Goal: Contribute content: Add original content to the website for others to see

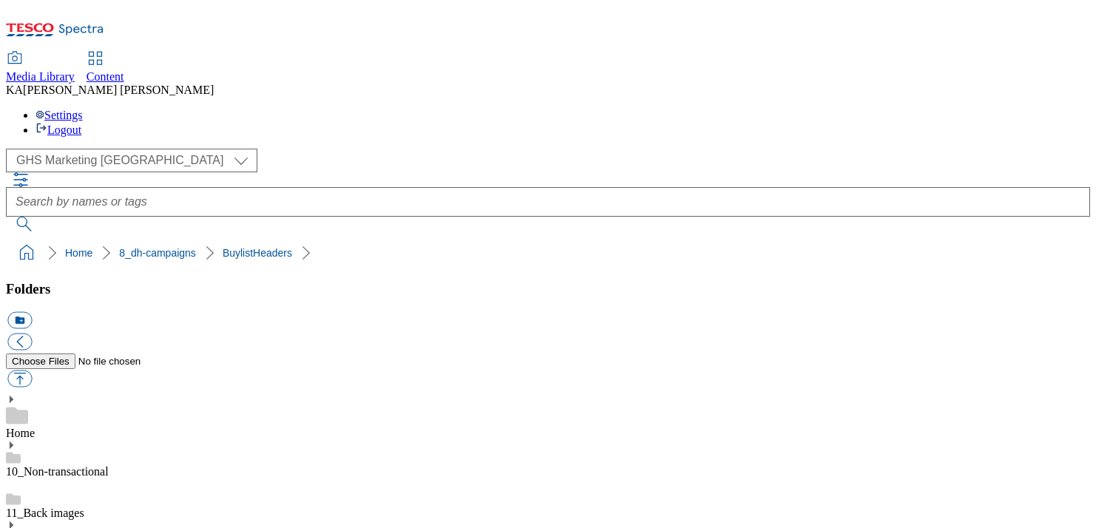
scroll to position [206, 0]
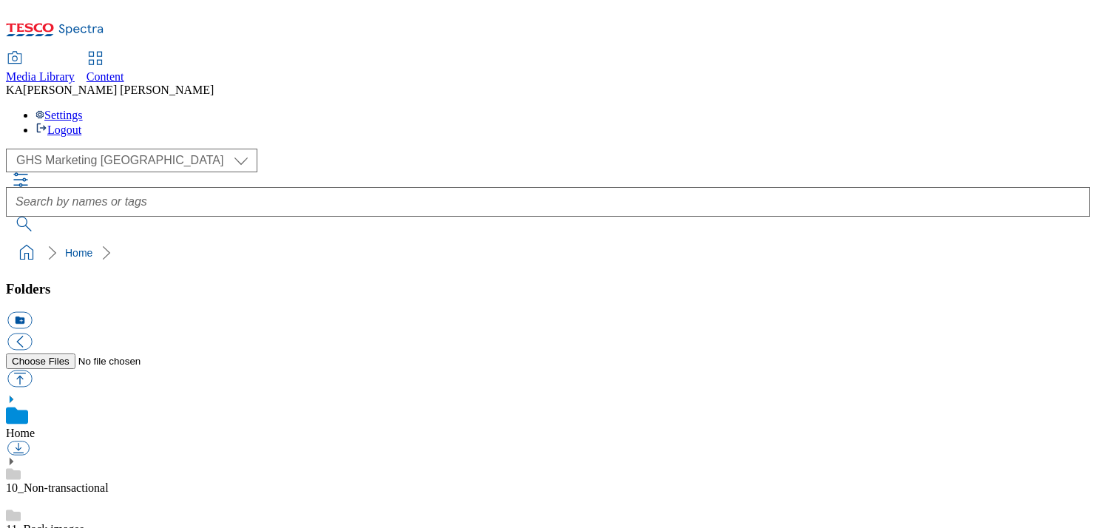
scroll to position [314, 0]
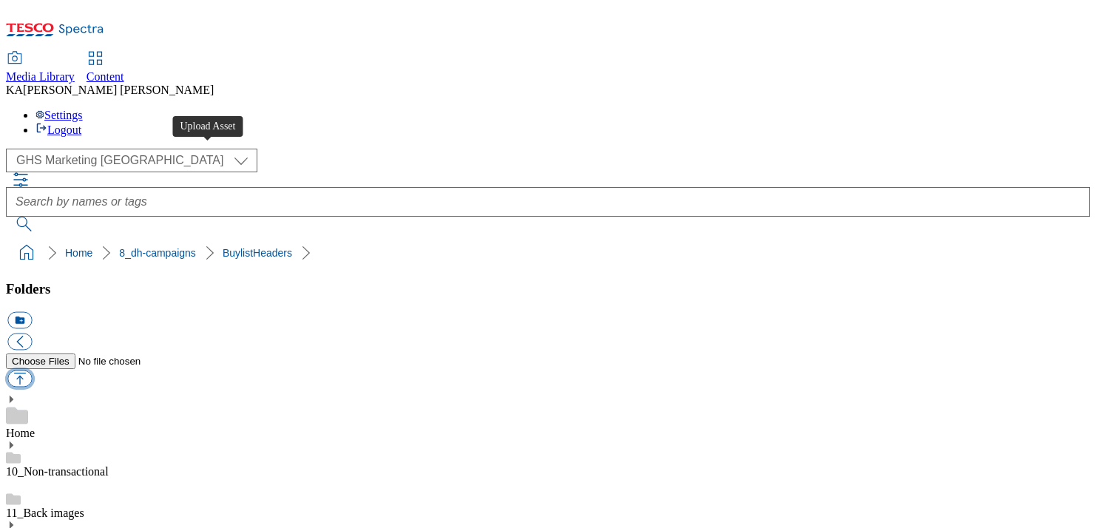
click at [32, 371] on button "button" at bounding box center [19, 379] width 24 height 17
type input "C:\fakepath\1756982750669-ad541909_S.Pellegrino_LegoBrand_H_1184x333_V1.jpg"
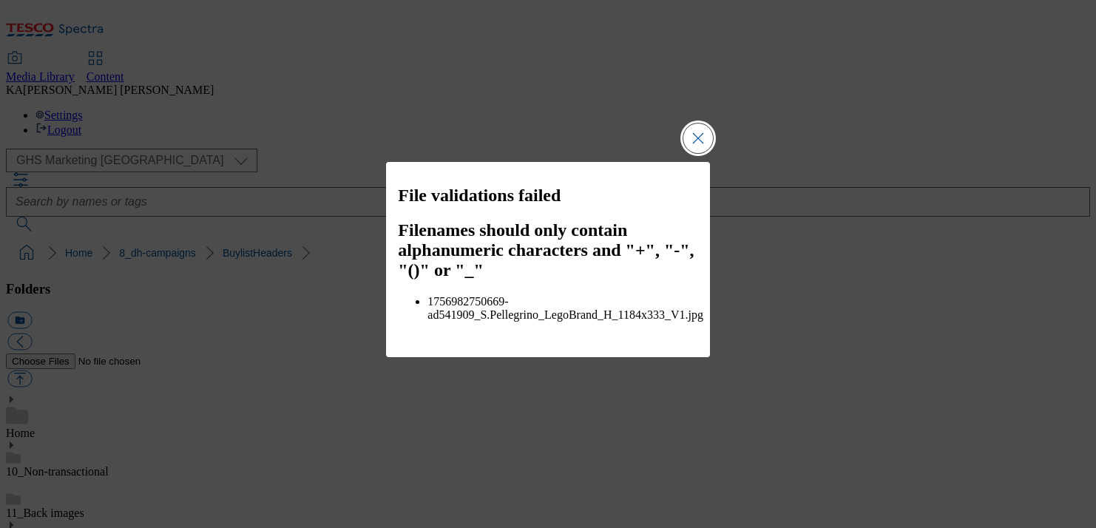
click at [701, 153] on button "Close Modal" at bounding box center [699, 139] width 30 height 30
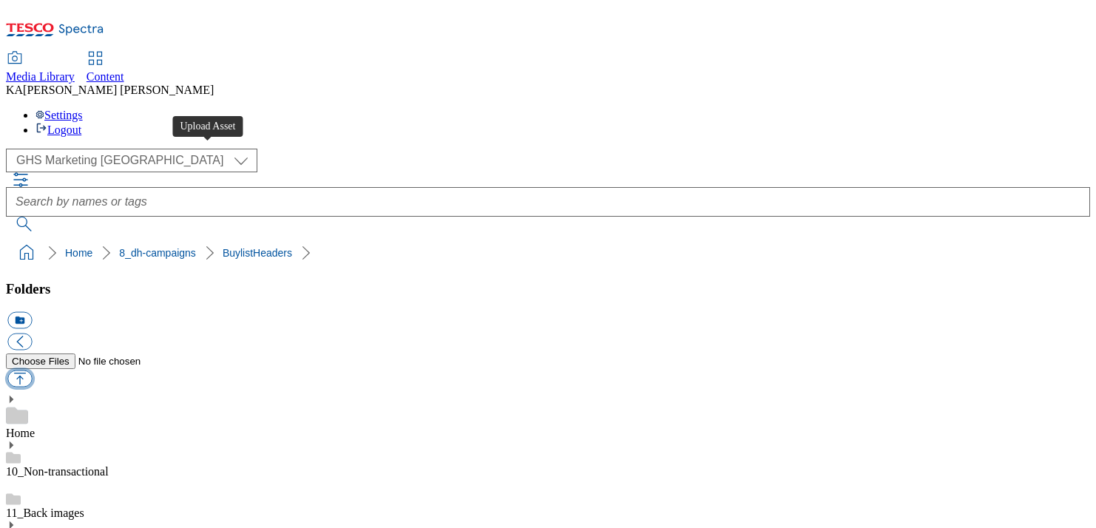
click at [32, 371] on button "button" at bounding box center [19, 379] width 24 height 17
type input "C:\fakepath\1756982750669-ad541909_SPellegrino_LegoBrand_H_1184x333_V1.jpg"
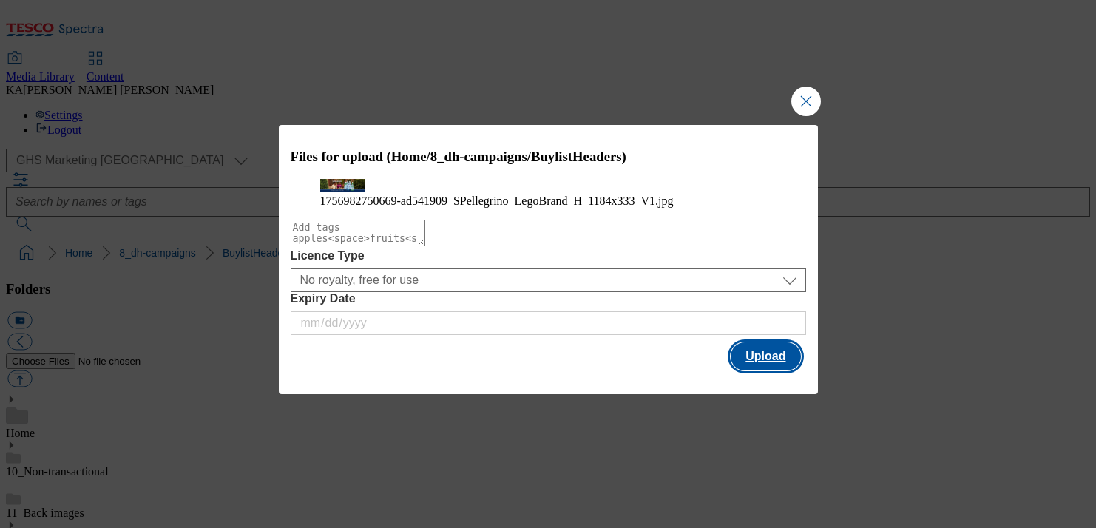
click at [774, 371] on button "Upload" at bounding box center [766, 356] width 70 height 28
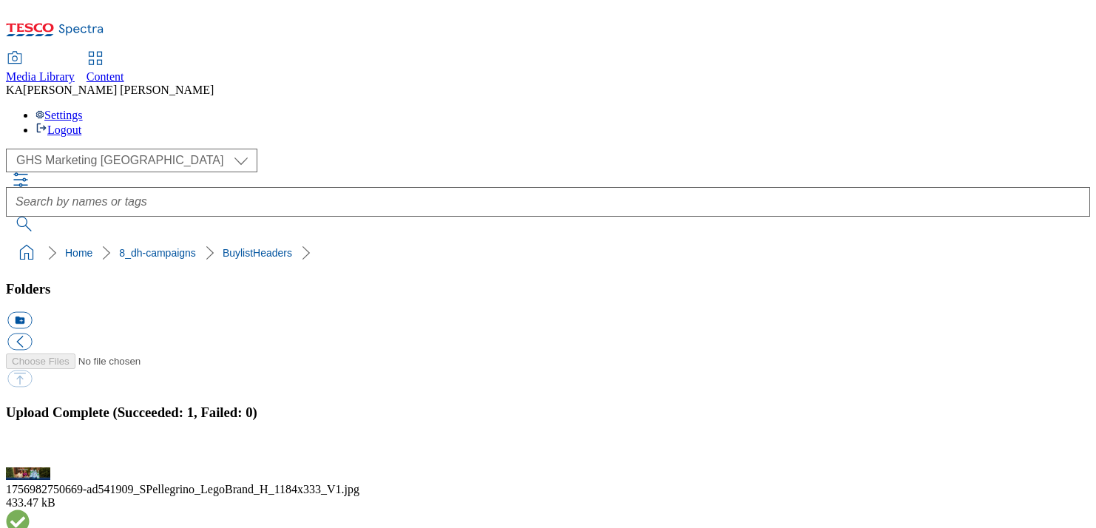
click at [30, 452] on button "button" at bounding box center [18, 459] width 22 height 14
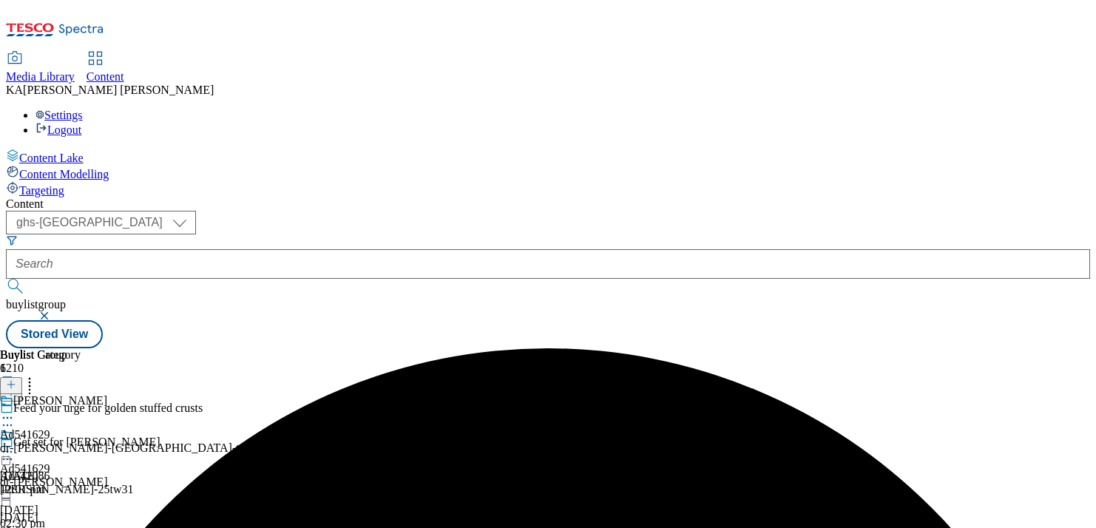
select select "ghs-[GEOGRAPHIC_DATA]"
click at [356, 249] on input "text" at bounding box center [548, 264] width 1084 height 30
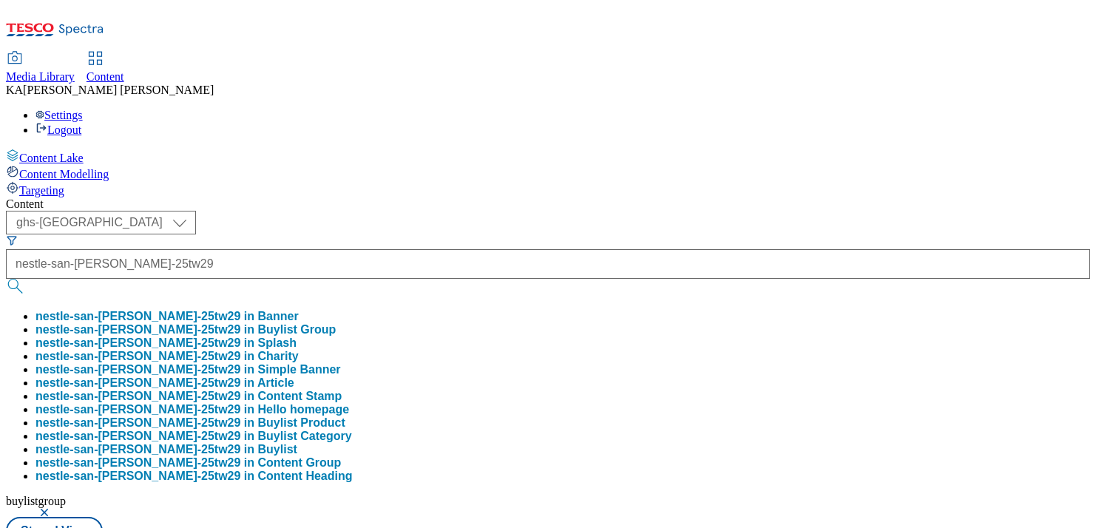
type input "nestle-san-[PERSON_NAME]-25tw29"
click at [336, 323] on button "nestle-san-[PERSON_NAME]-25tw29 in Buylist Group" at bounding box center [186, 329] width 300 height 13
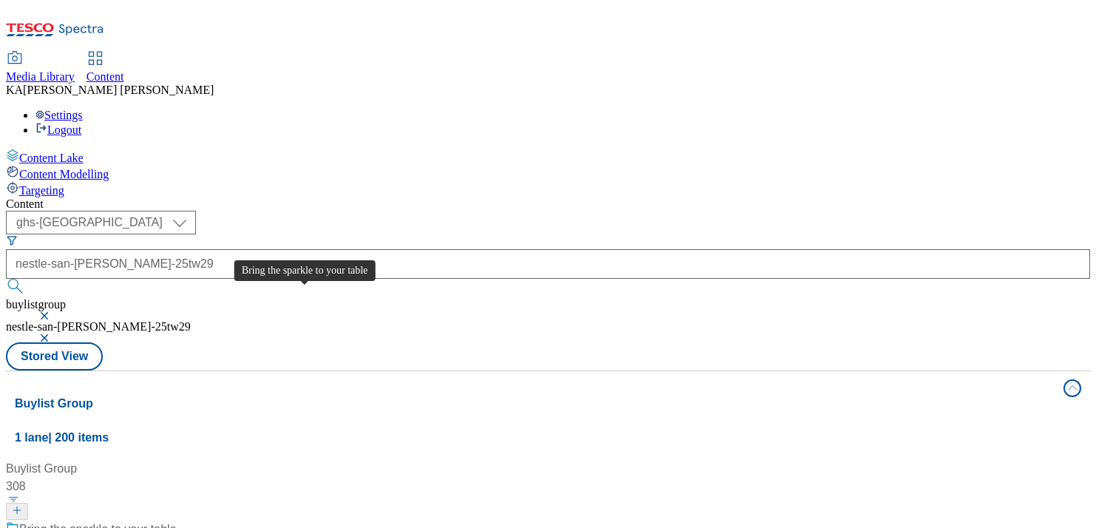
click at [177, 521] on div "Bring the sparkle to your table" at bounding box center [98, 530] width 158 height 18
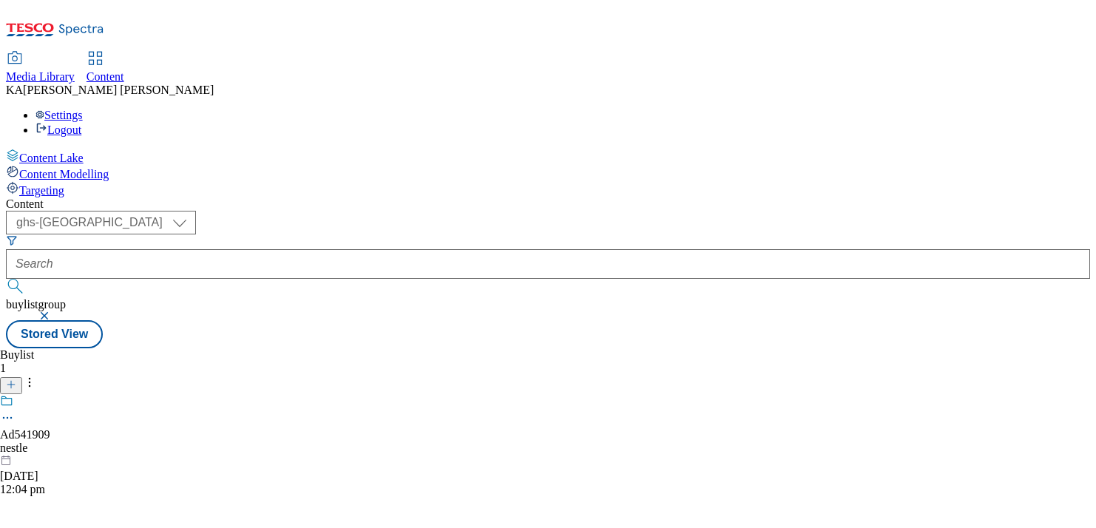
click at [15, 411] on icon at bounding box center [7, 418] width 15 height 15
click at [69, 440] on button "Edit" at bounding box center [49, 448] width 39 height 17
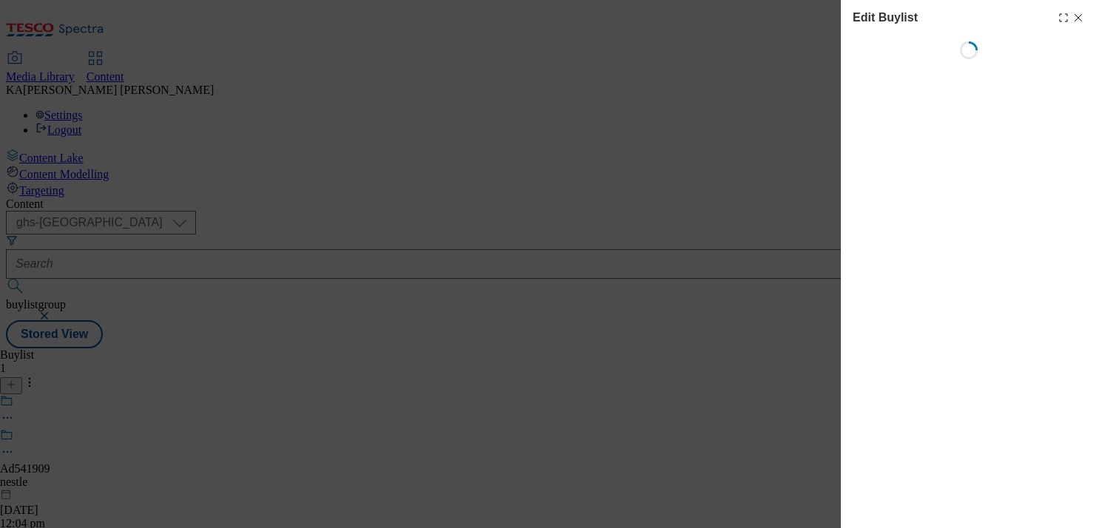
select select "tactical"
select select "supplier funded short term 1-3 weeks"
select select "dunnhumby"
select select "Banner"
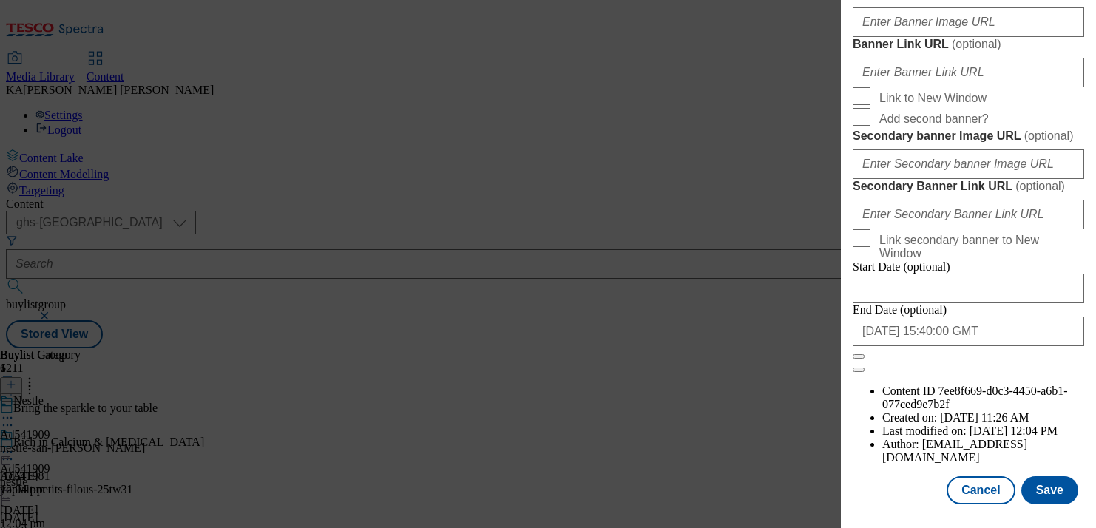
scroll to position [1333, 0]
click at [886, 37] on input "Banner Image URL ( optional )" at bounding box center [969, 22] width 232 height 30
paste input "nestle-san-[PERSON_NAME]-25tw29"
type input "nestle-san-[PERSON_NAME]-25tw29"
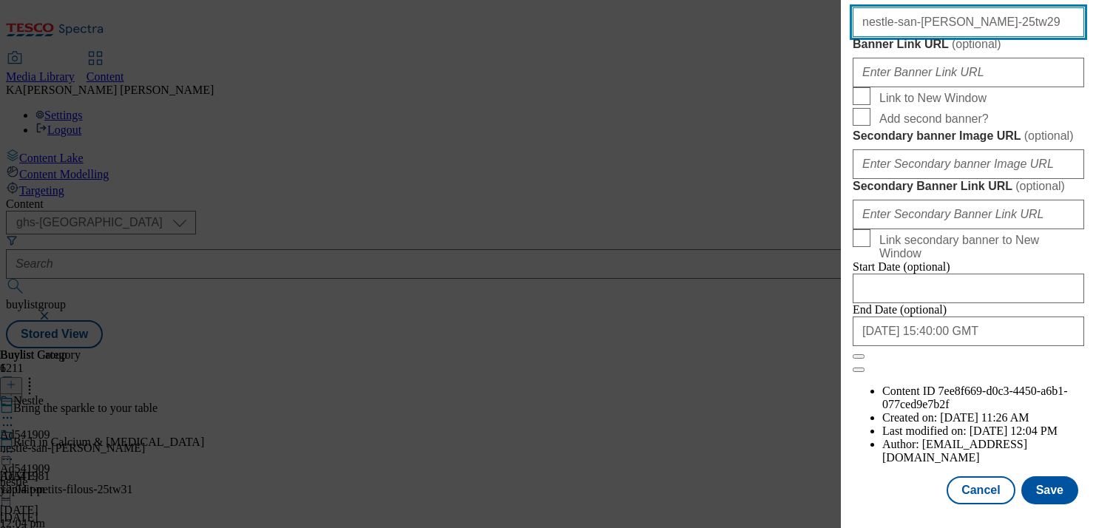
drag, startPoint x: 990, startPoint y: 306, endPoint x: 787, endPoint y: 306, distance: 203.4
click at [787, 306] on div "Edit Buylist Locale Select locale English Welsh Tags 1 tags selected fnf market…" at bounding box center [548, 264] width 1096 height 528
paste input "[URL][DOMAIN_NAME]"
type input "[URL][DOMAIN_NAME]"
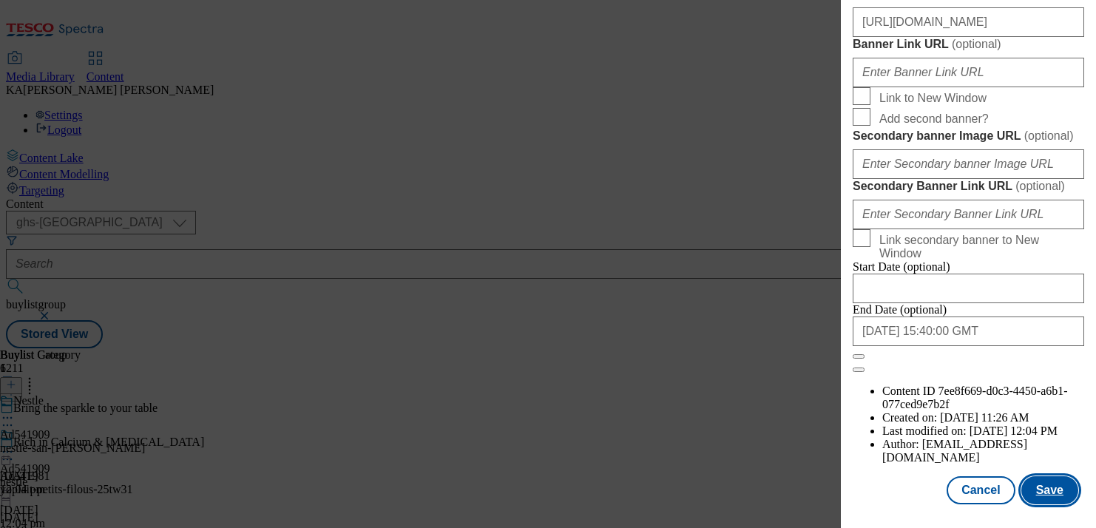
click at [1053, 491] on button "Save" at bounding box center [1050, 490] width 57 height 28
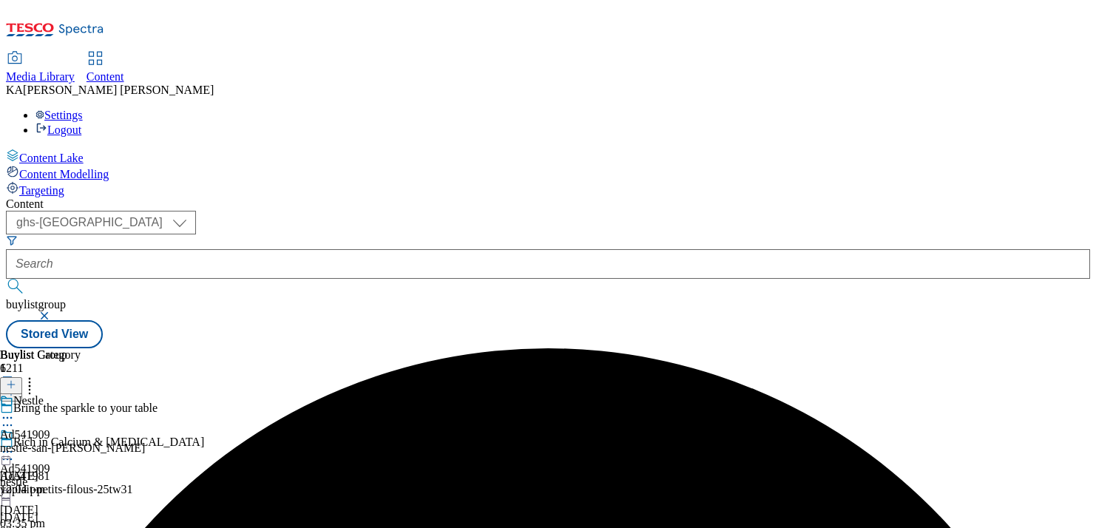
click at [15, 445] on icon at bounding box center [7, 452] width 15 height 15
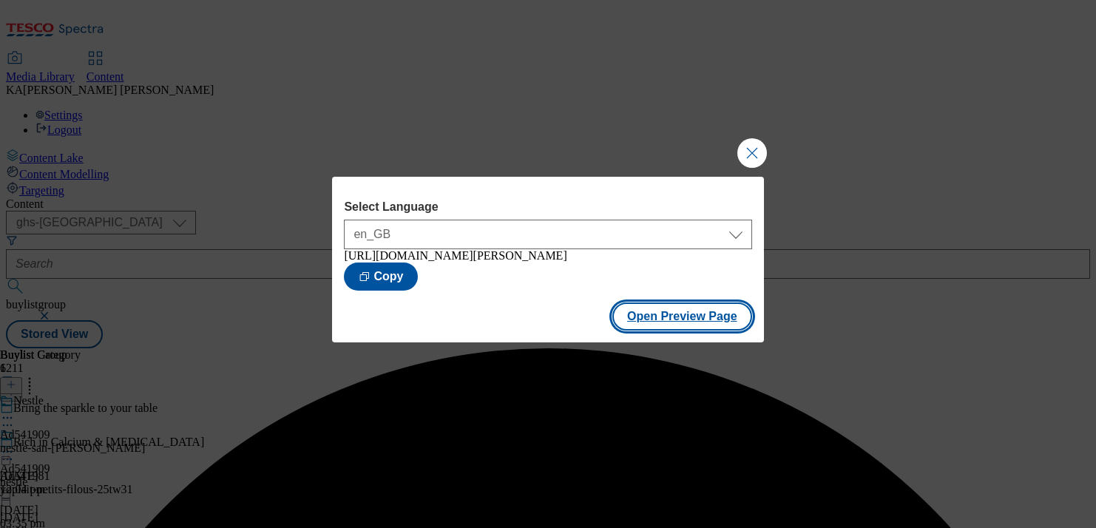
click at [648, 326] on button "Open Preview Page" at bounding box center [682, 317] width 140 height 28
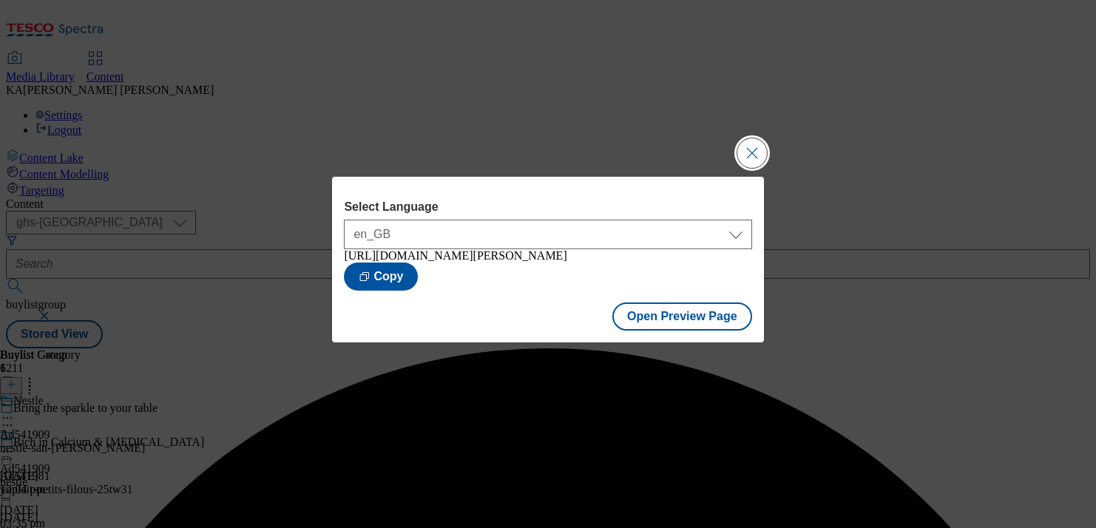
click at [757, 141] on button "Close Modal" at bounding box center [753, 153] width 30 height 30
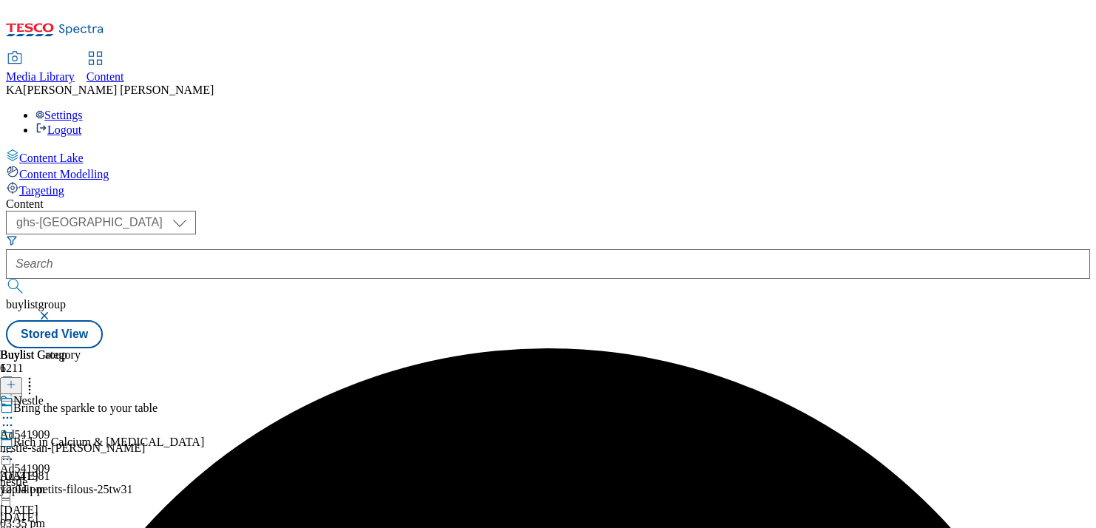
click at [15, 445] on icon at bounding box center [7, 452] width 15 height 15
